Goal: Find specific page/section: Find specific page/section

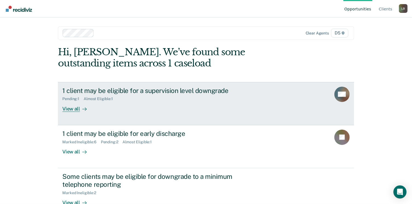
click at [76, 110] on div "View all" at bounding box center [77, 106] width 31 height 11
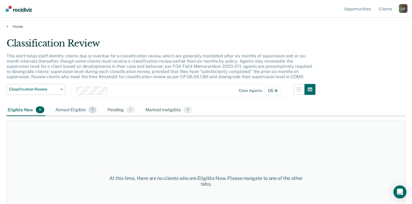
click at [73, 110] on div "Almost Eligible 1" at bounding box center [75, 110] width 43 height 12
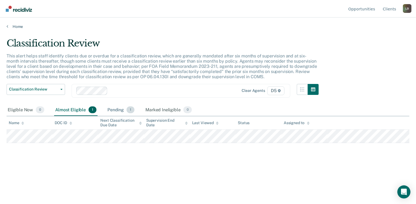
click at [116, 111] on div "Pending 1" at bounding box center [120, 110] width 29 height 12
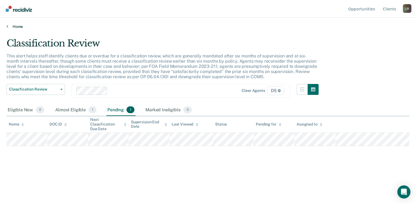
click at [7, 26] on icon at bounding box center [8, 26] width 2 height 4
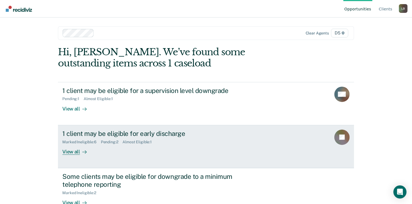
click at [70, 150] on div "View all" at bounding box center [77, 149] width 31 height 11
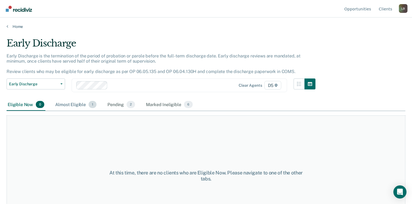
click at [62, 105] on div "Almost Eligible 1" at bounding box center [75, 105] width 43 height 12
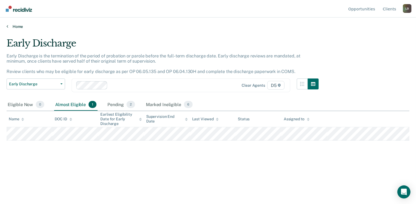
click at [8, 27] on link "Home" at bounding box center [208, 26] width 403 height 5
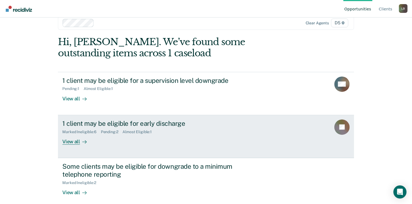
scroll to position [14, 0]
